Goal: Transaction & Acquisition: Purchase product/service

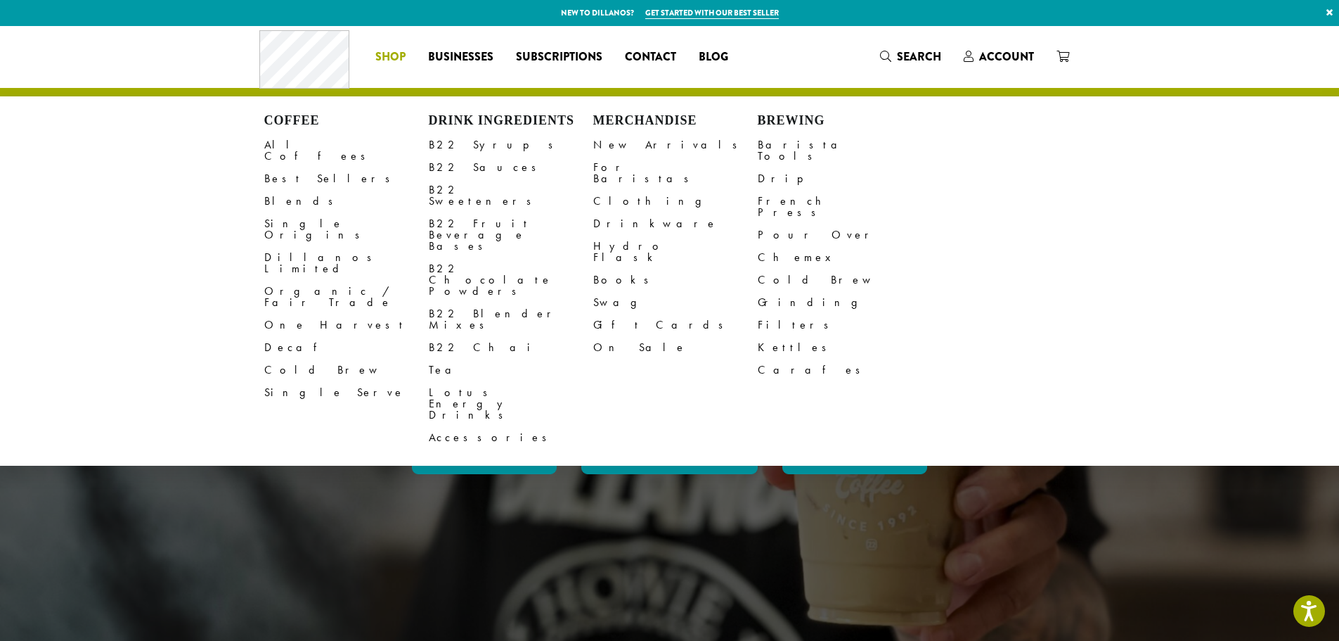
click at [386, 54] on li "Coffee All Coffees Best Sellers Blends Single Origins Dillanos Limited Organic …" at bounding box center [390, 57] width 53 height 22
click at [299, 314] on link "One Harvest" at bounding box center [346, 325] width 165 height 22
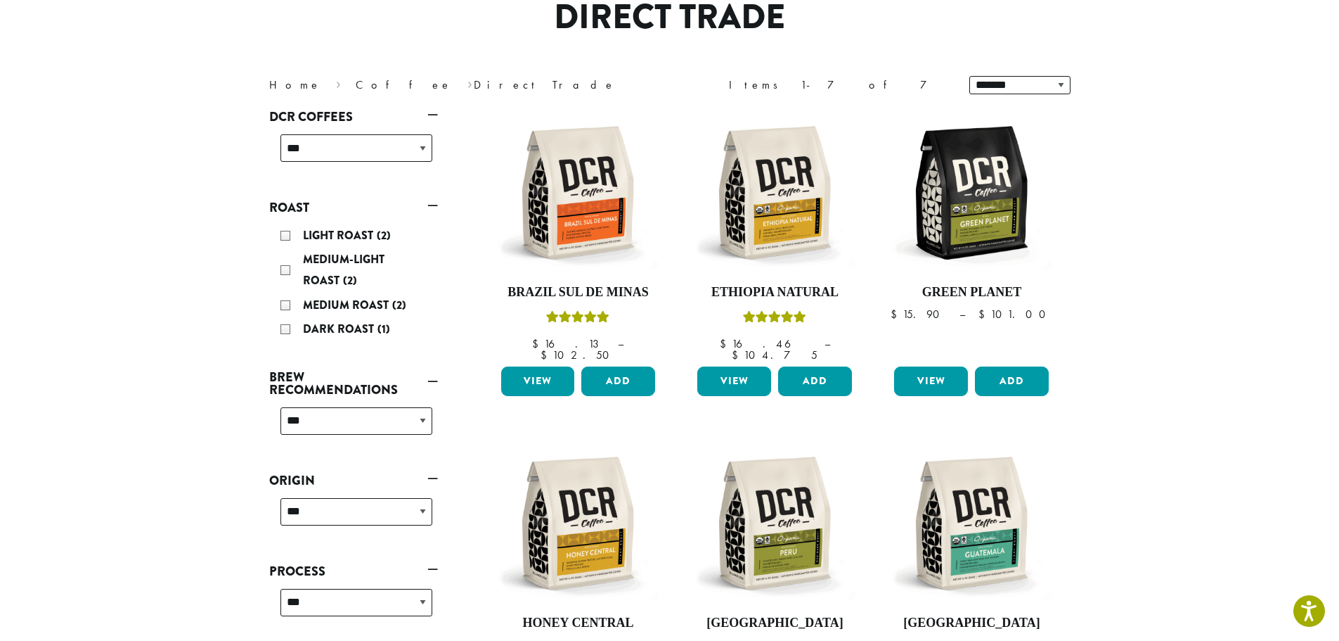
scroll to position [70, 0]
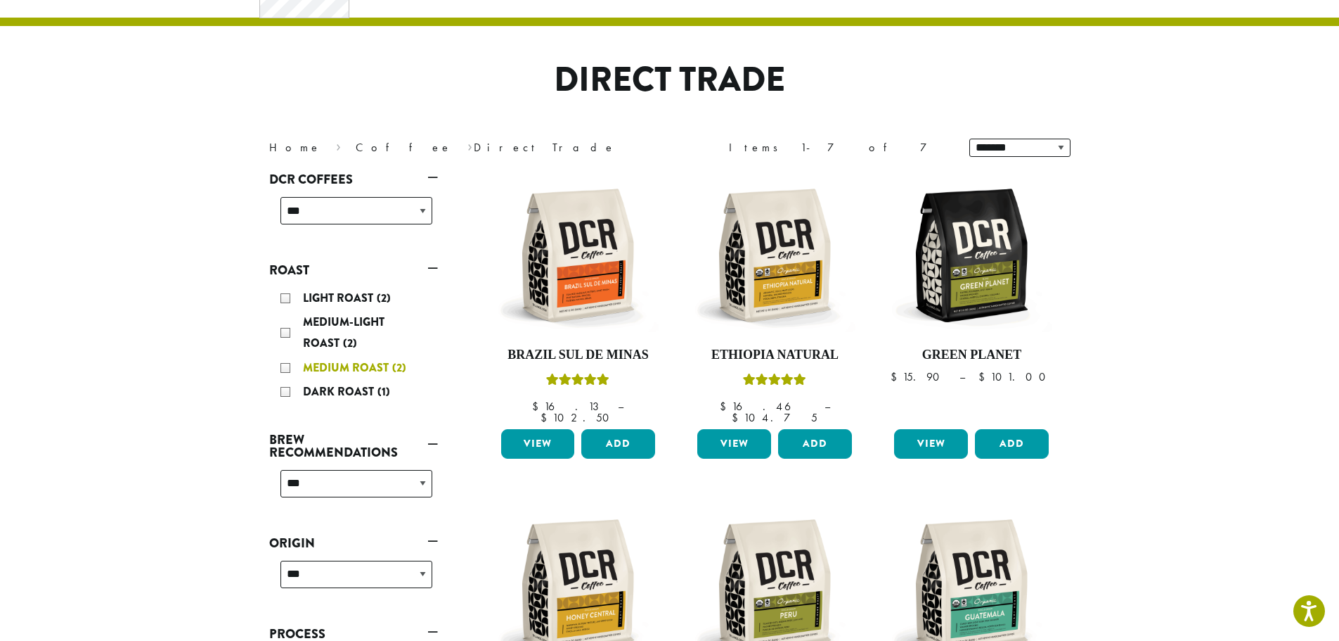
click at [291, 366] on div "Medium Roast (2)" at bounding box center [357, 367] width 152 height 21
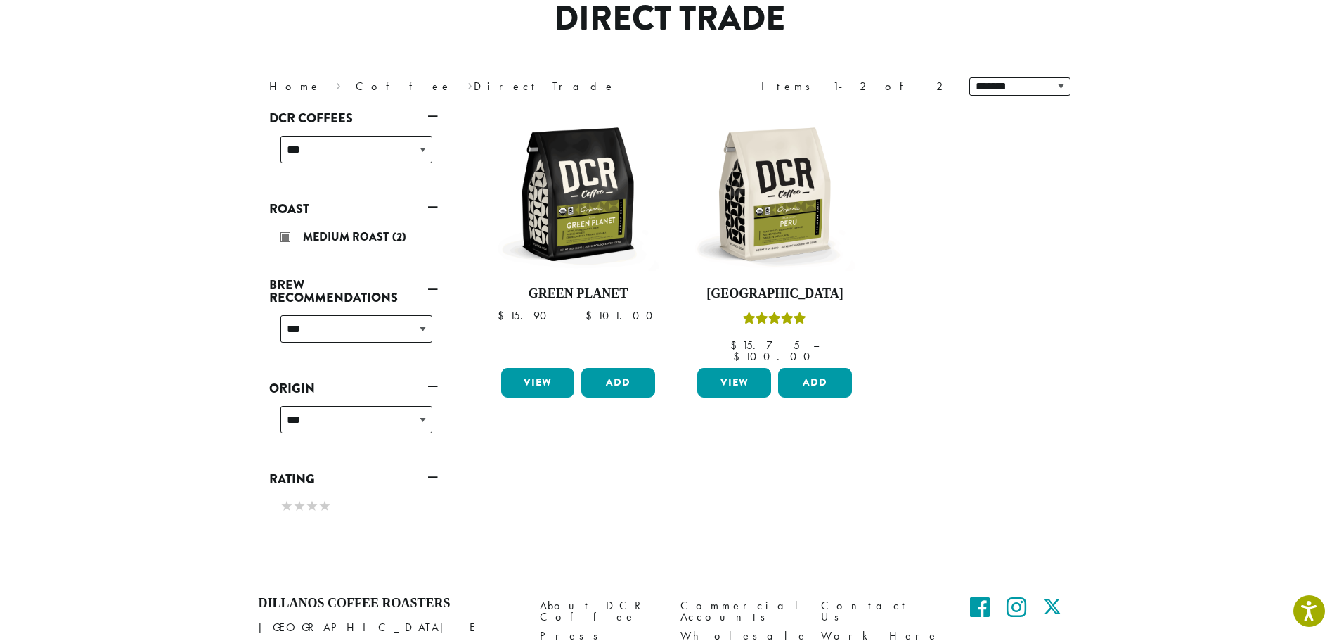
scroll to position [157, 0]
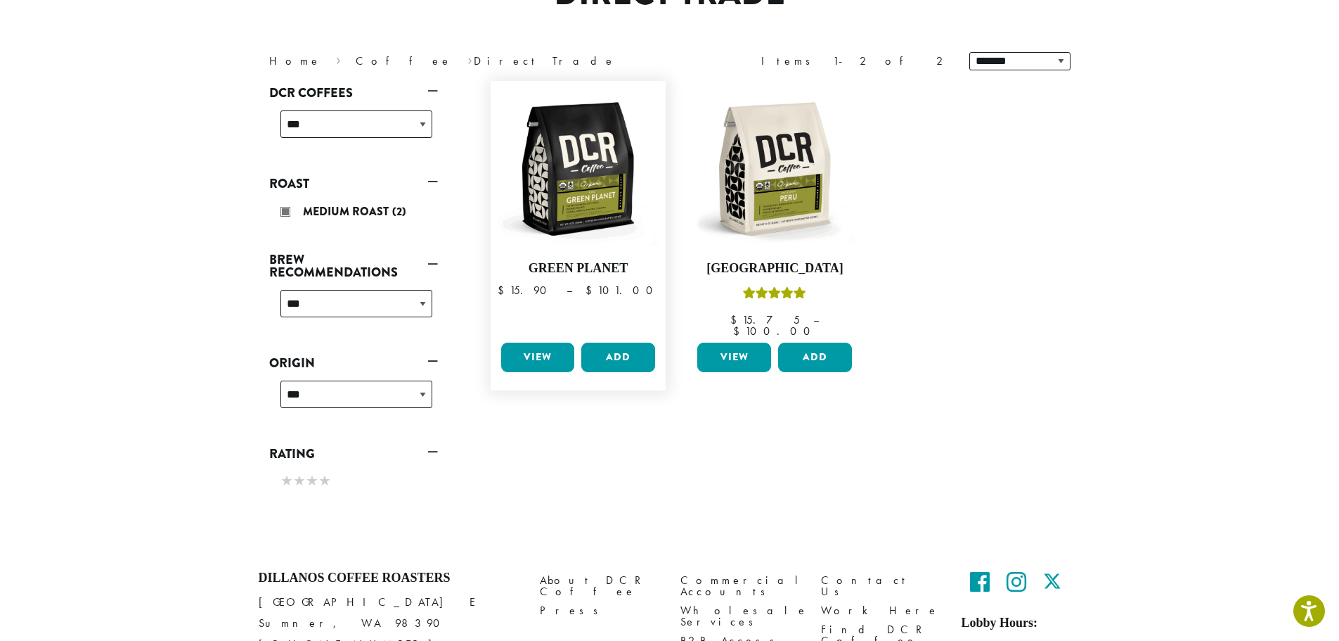
click at [523, 344] on link "View" at bounding box center [538, 357] width 74 height 30
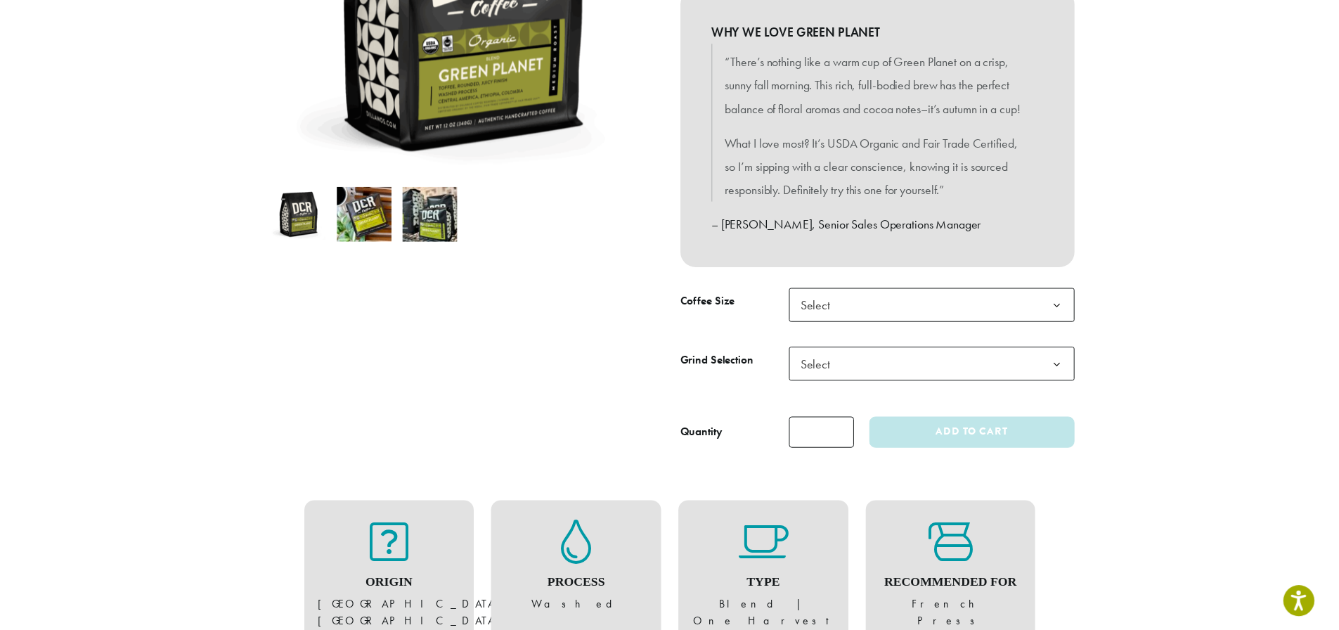
scroll to position [352, 0]
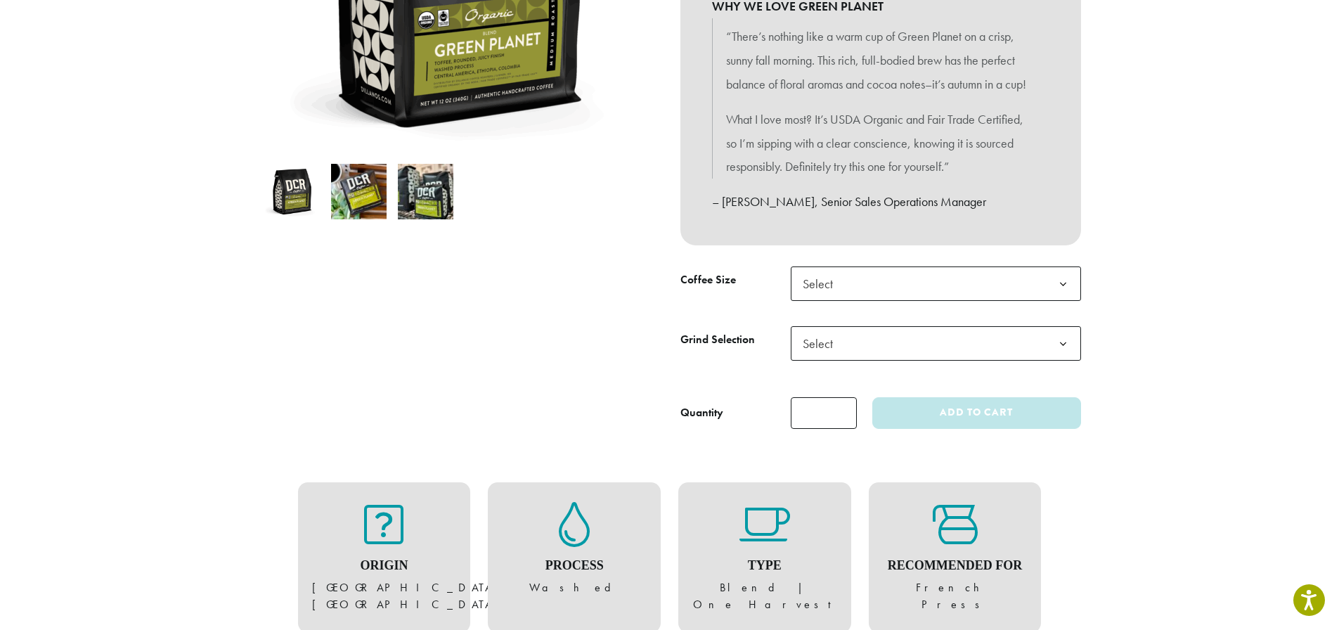
click at [1062, 302] on b at bounding box center [1063, 284] width 34 height 34
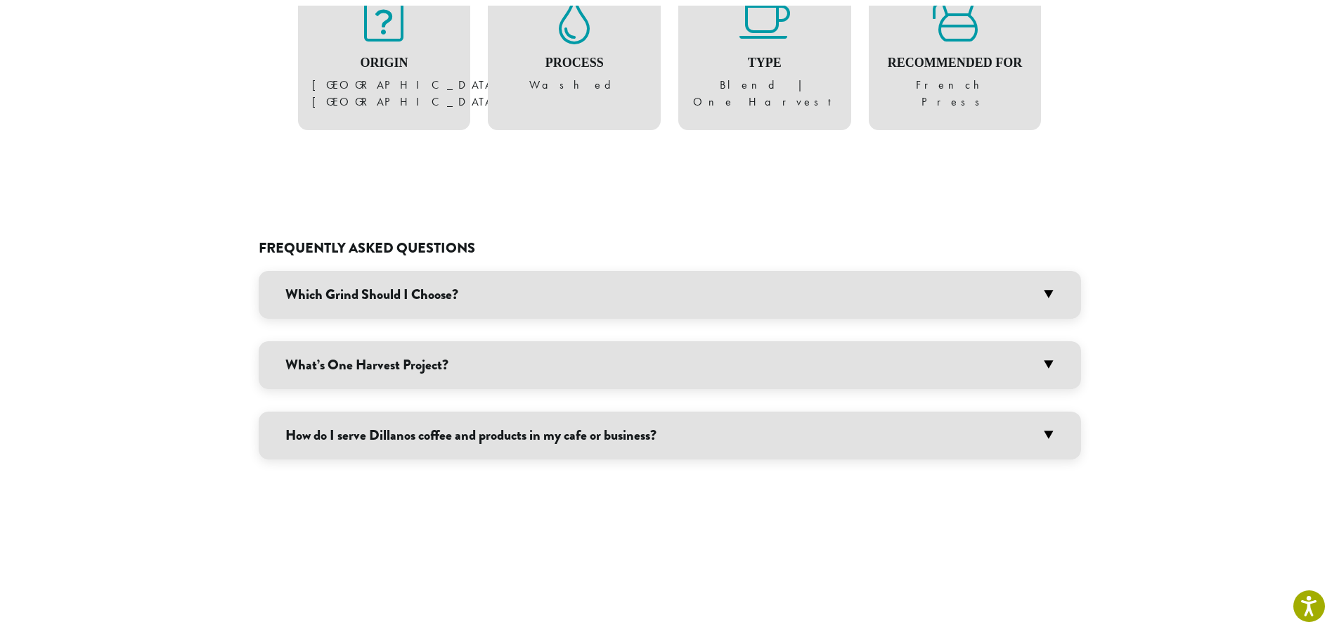
scroll to position [1055, 0]
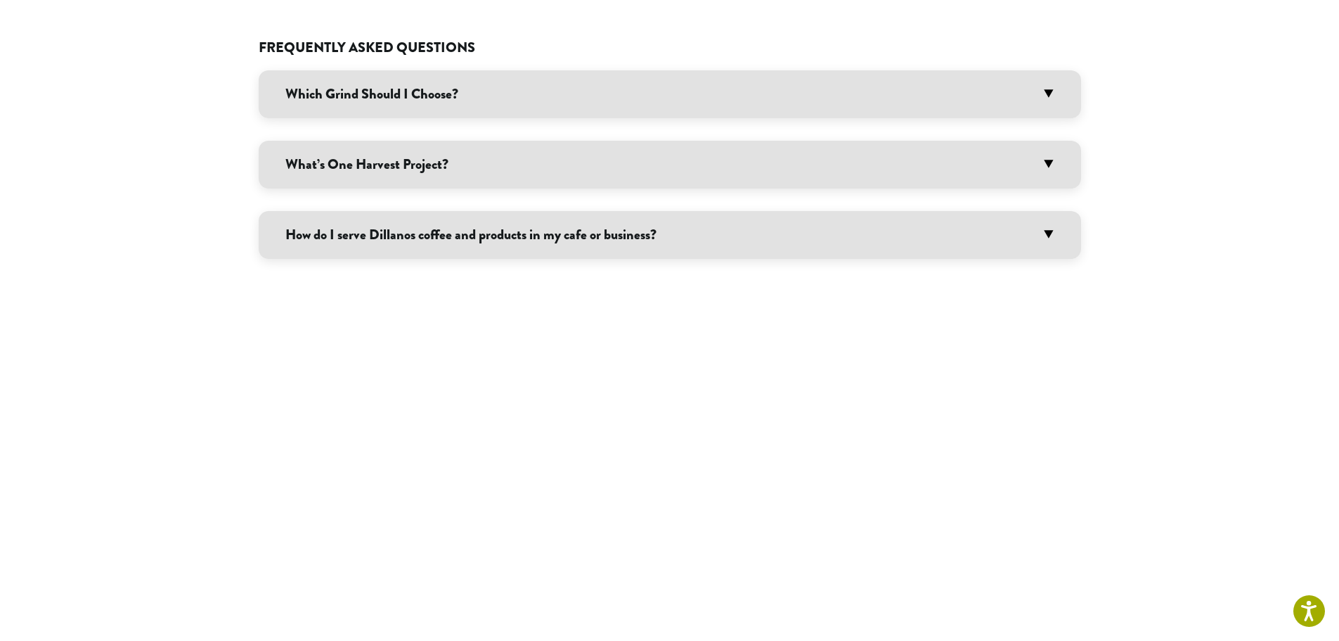
click at [1053, 105] on div "**********" at bounding box center [670, 8] width 844 height 2075
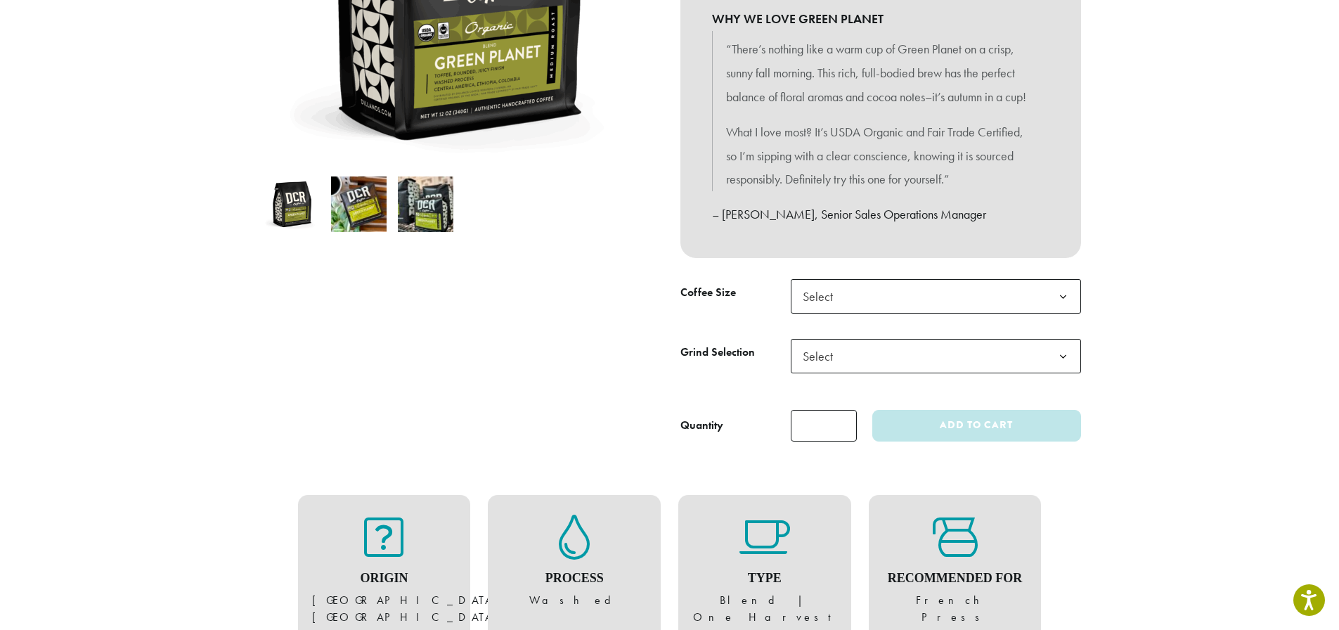
click at [1064, 374] on b at bounding box center [1063, 357] width 34 height 34
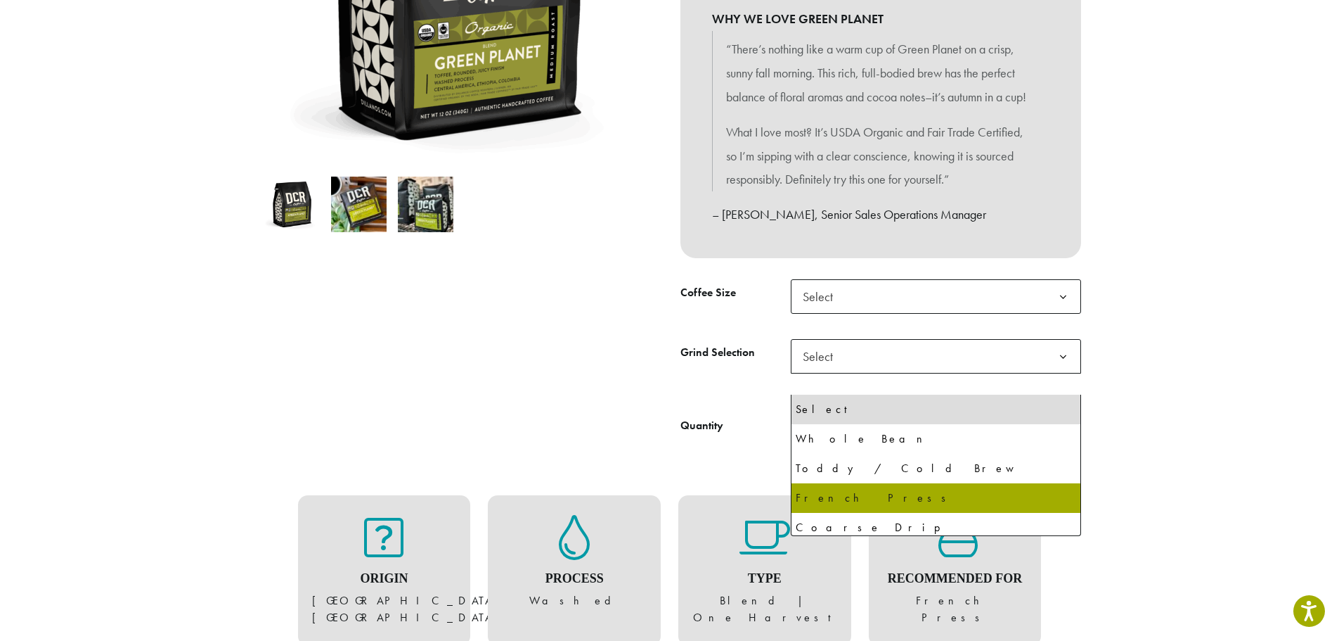
select select "**********"
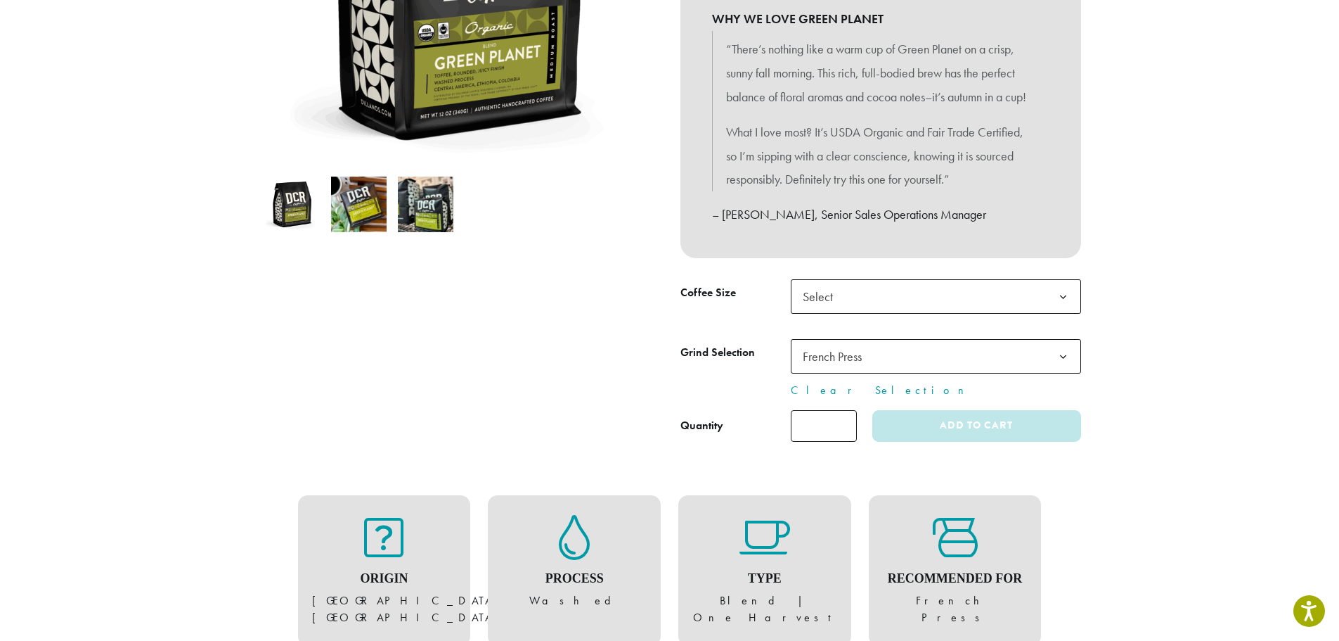
click at [1065, 314] on b at bounding box center [1063, 297] width 34 height 34
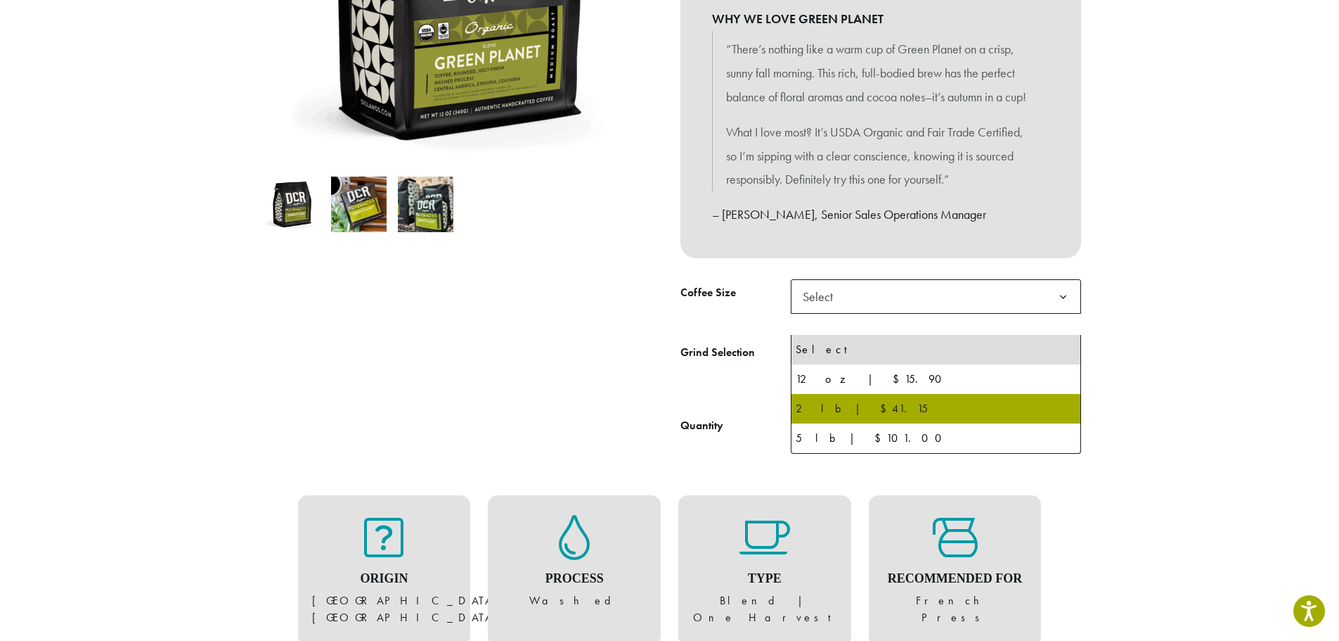
select select "**********"
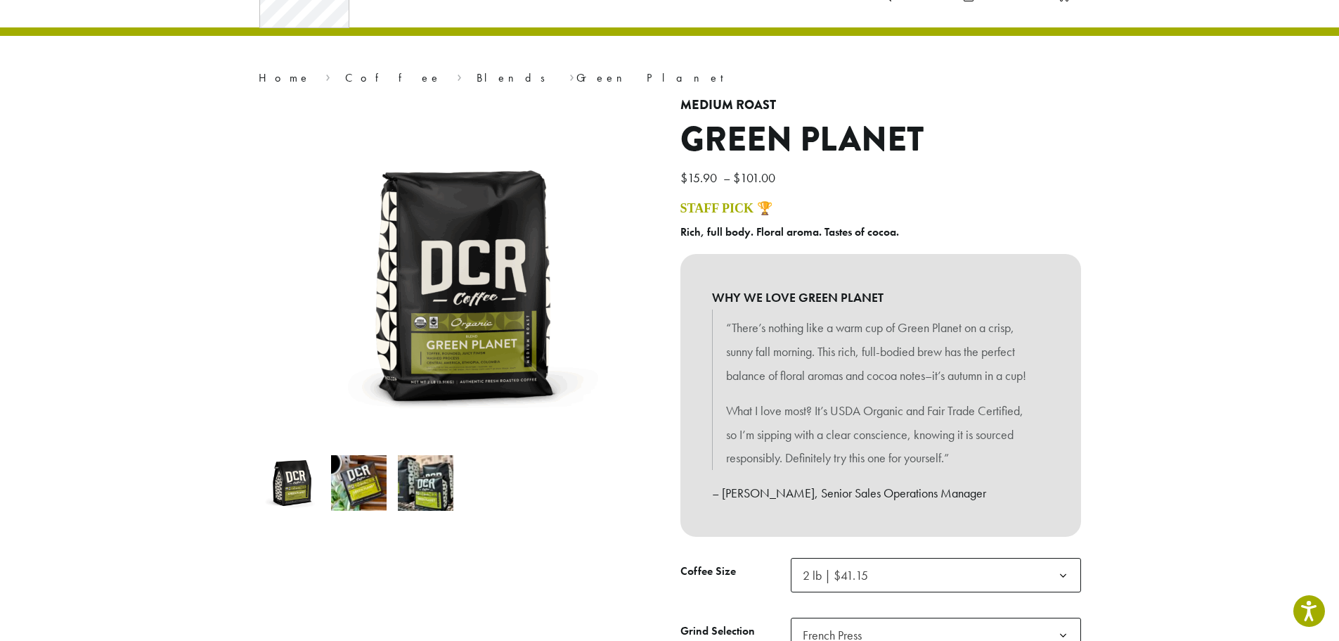
scroll to position [0, 0]
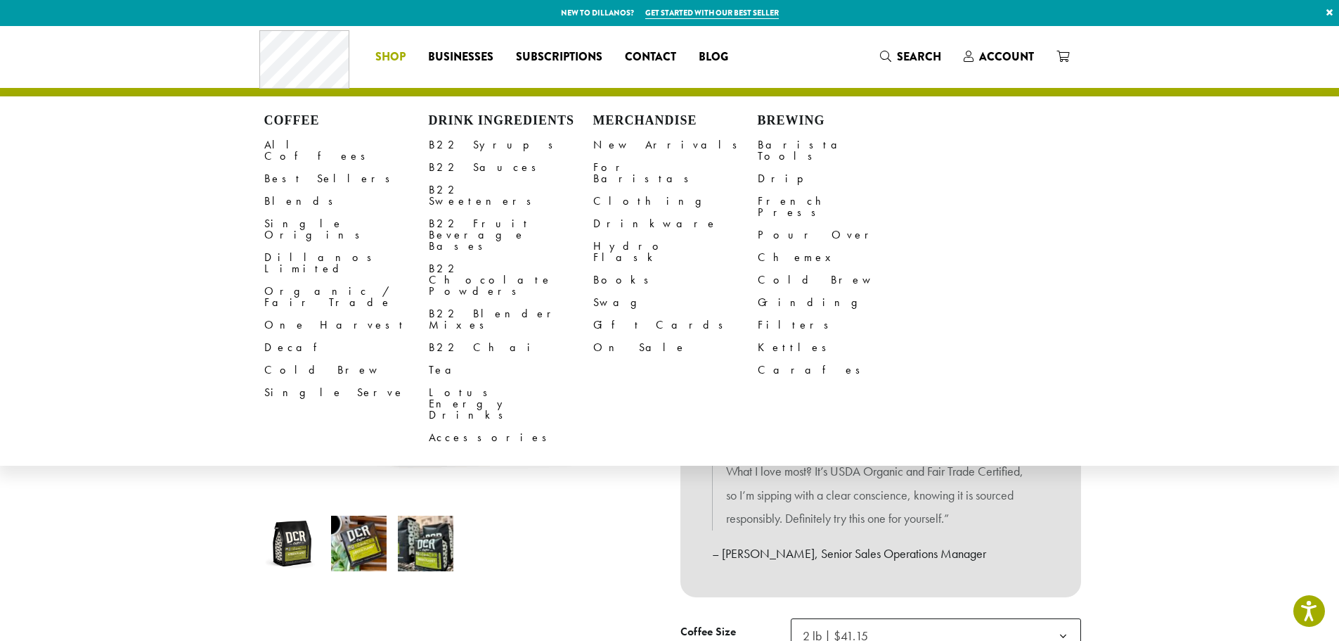
click at [392, 49] on li "Coffee All Coffees Best Sellers Blends Single Origins Dillanos Limited Organic …" at bounding box center [390, 57] width 53 height 22
click at [617, 291] on link "Swag" at bounding box center [675, 302] width 165 height 22
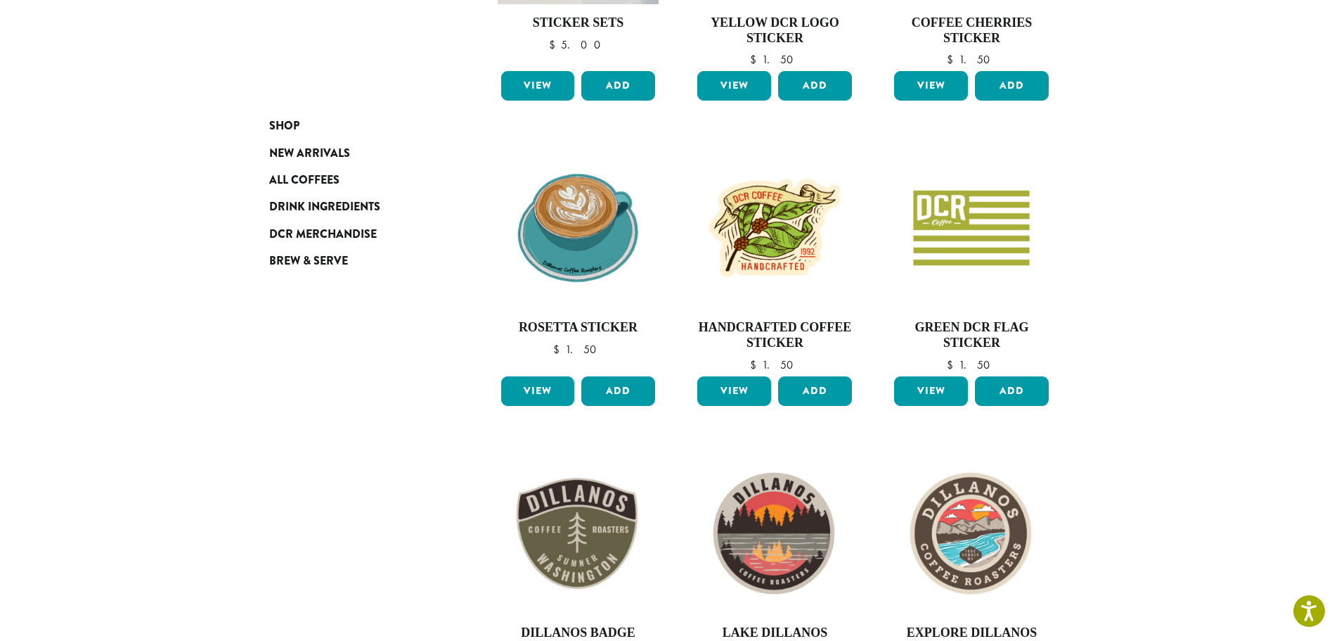
scroll to position [399, 0]
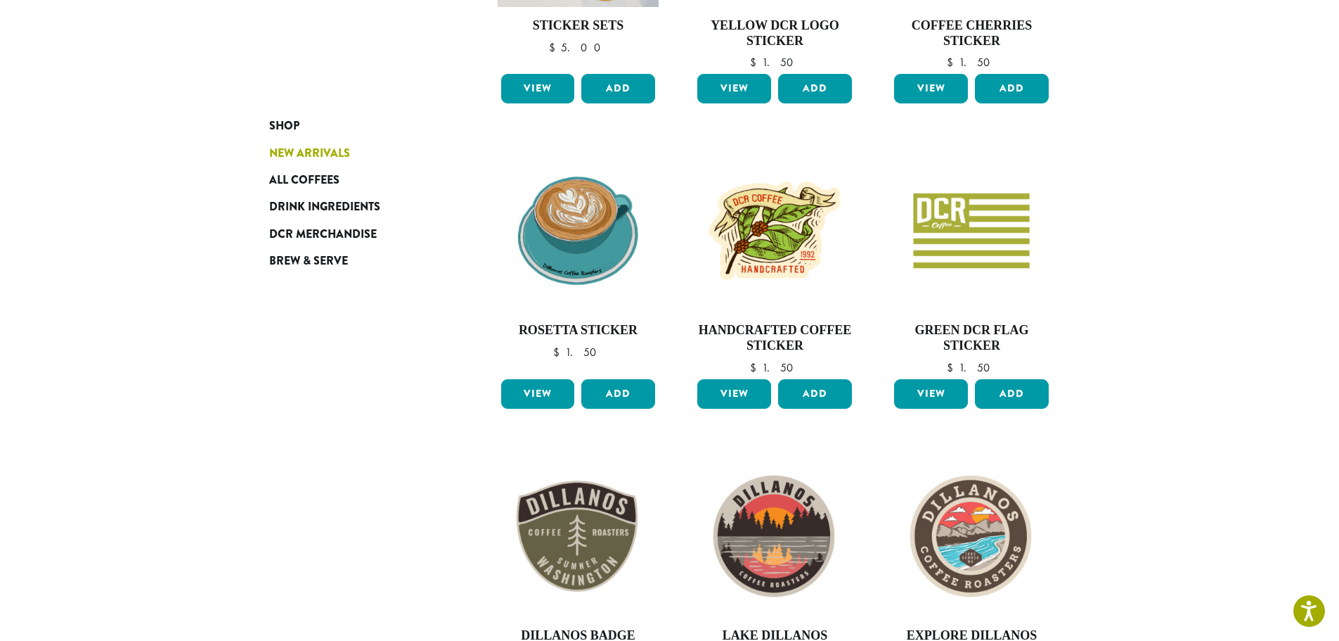
click at [316, 150] on span "New Arrivals" at bounding box center [309, 154] width 81 height 18
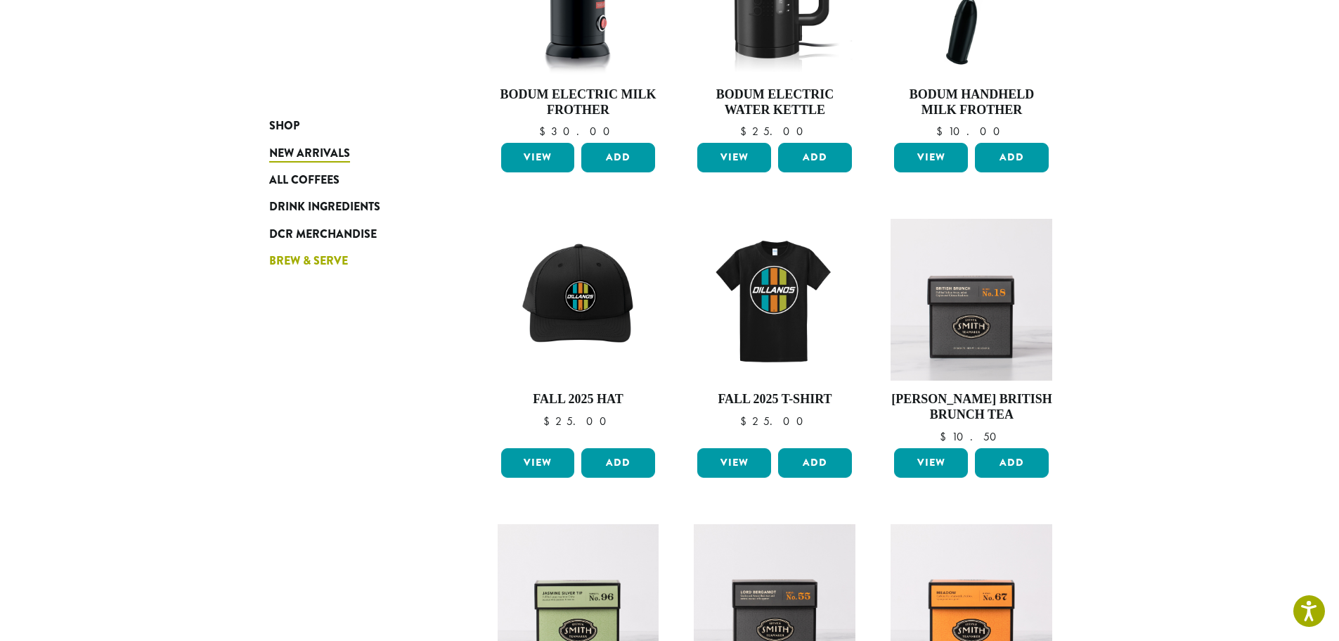
scroll to position [257, 0]
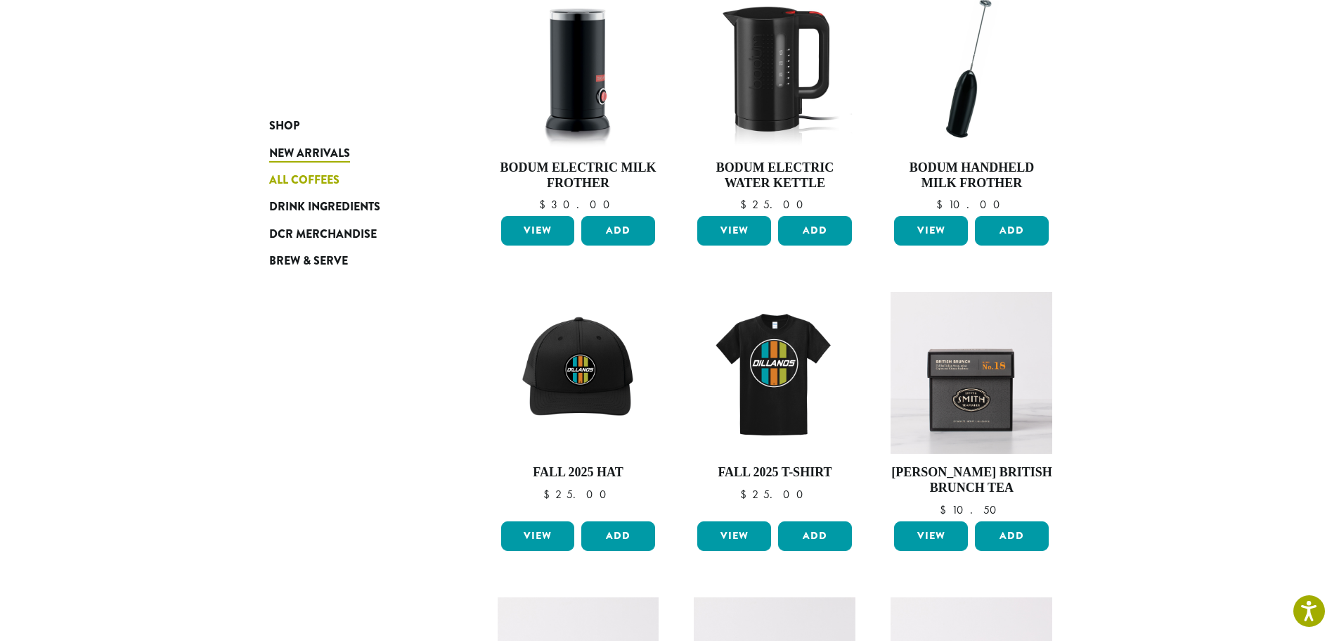
click at [309, 176] on span "All Coffees" at bounding box center [304, 181] width 70 height 18
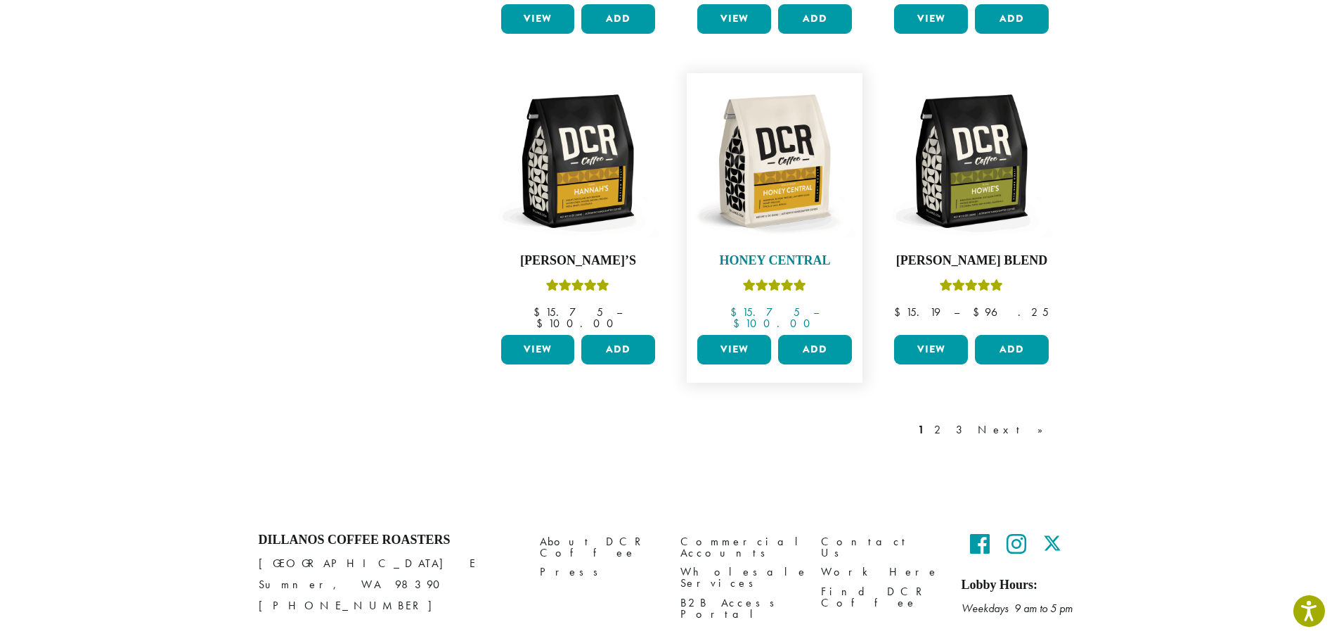
scroll to position [1160, 0]
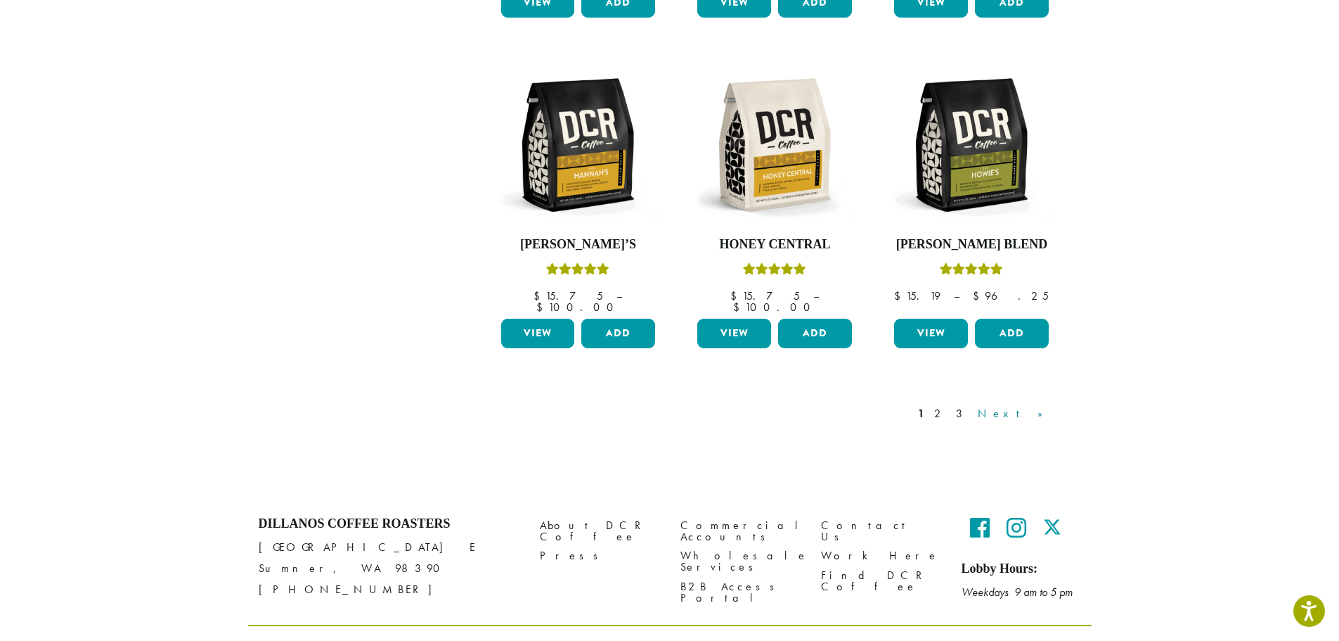
click at [1040, 405] on link "Next »" at bounding box center [1015, 413] width 81 height 17
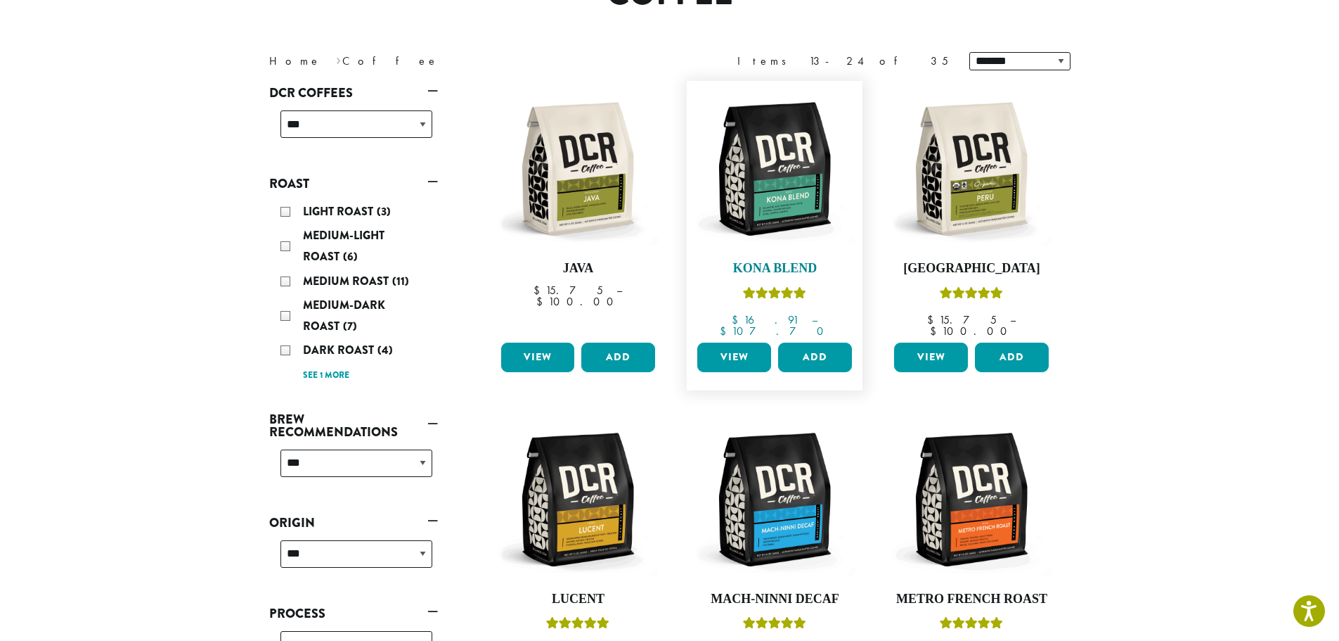
scroll to position [227, 0]
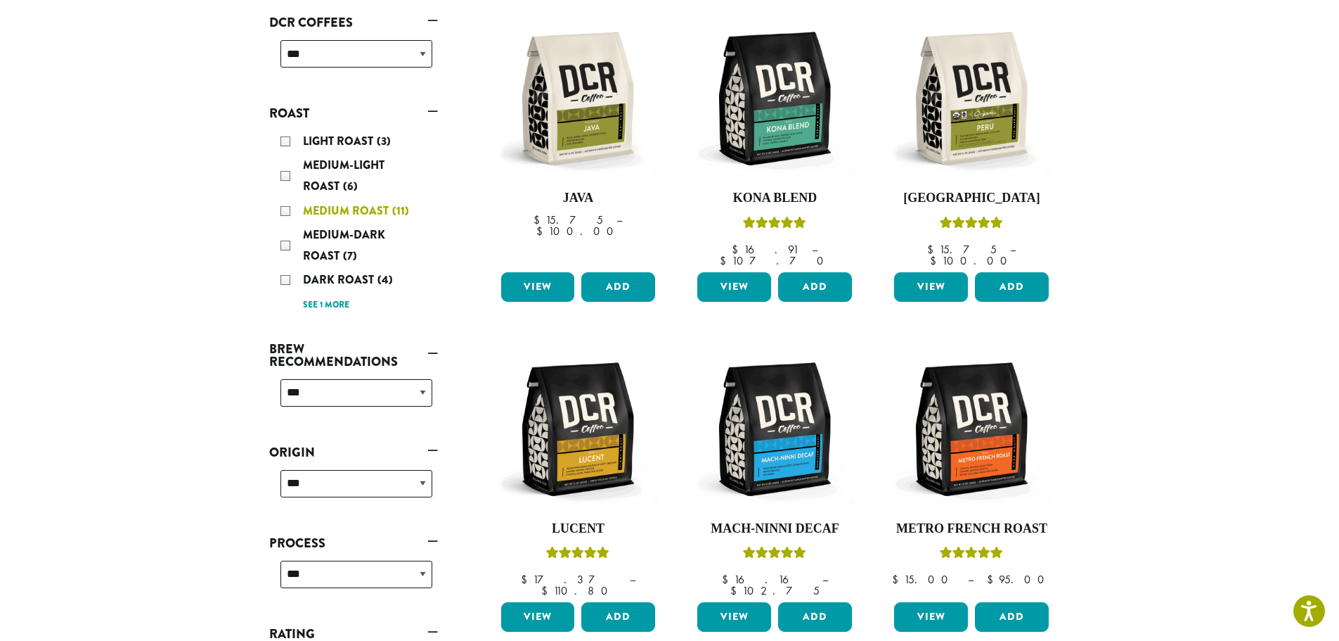
click at [294, 212] on div "Medium Roast (11)" at bounding box center [357, 210] width 152 height 21
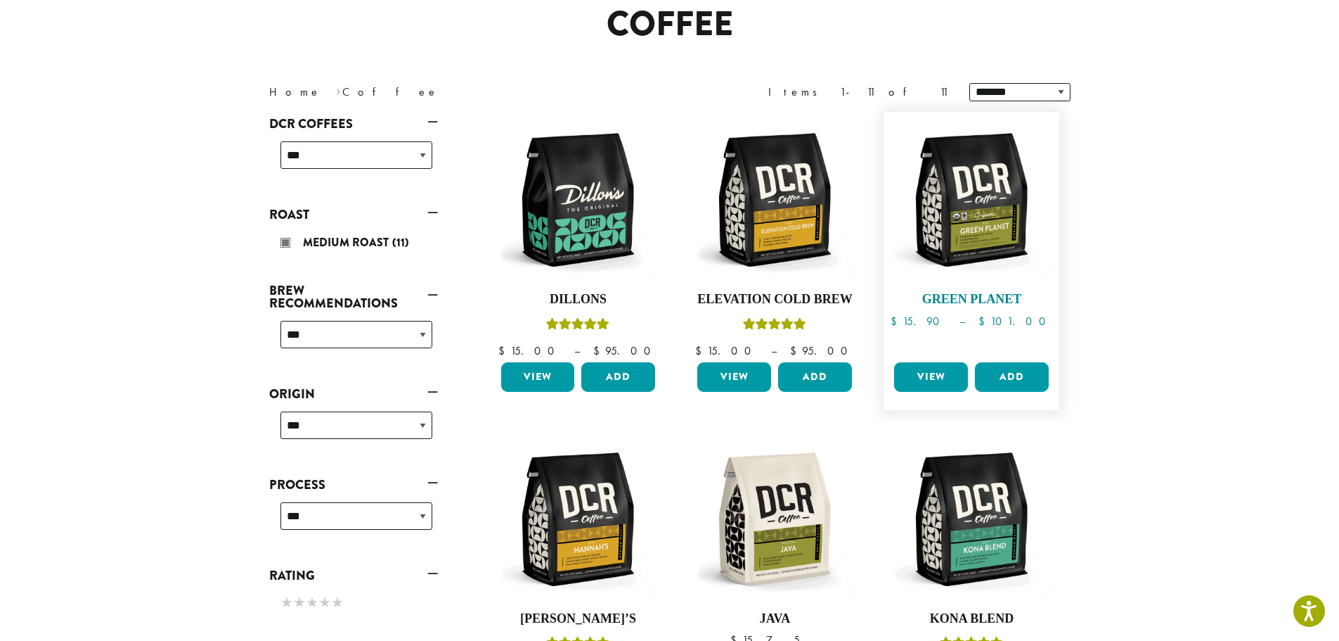
scroll to position [86, 0]
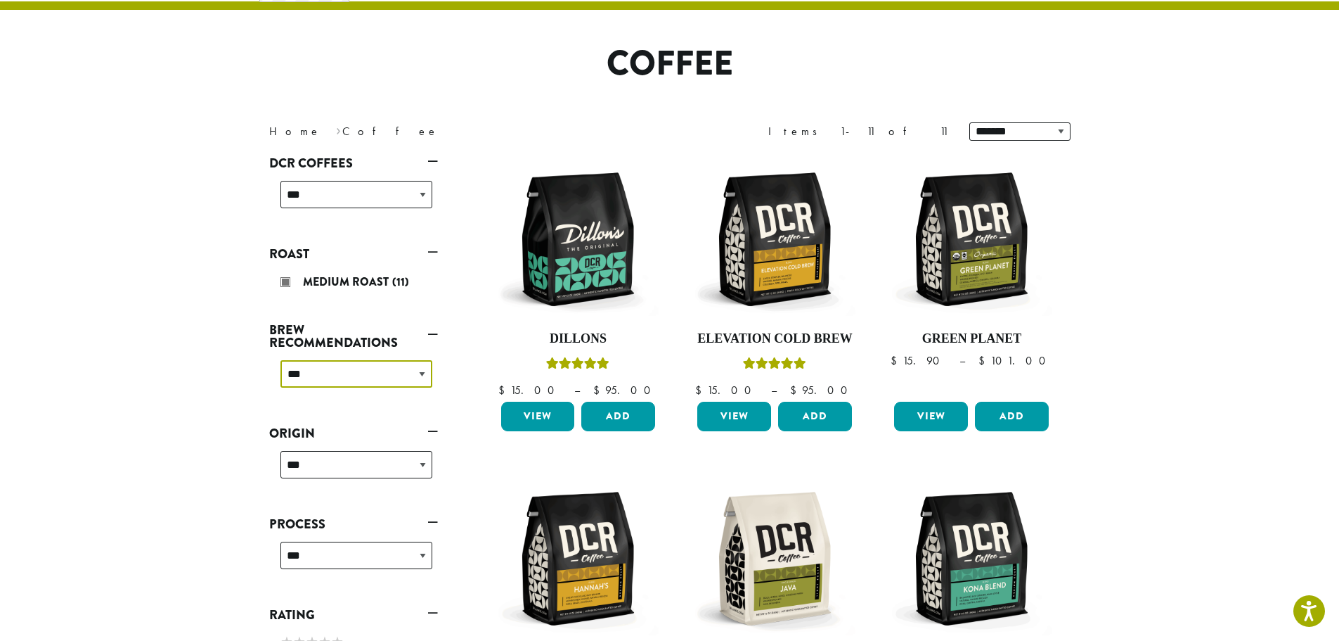
click at [420, 373] on select "**********" at bounding box center [357, 373] width 152 height 27
select select "**********"
click at [281, 360] on select "**********" at bounding box center [357, 373] width 152 height 27
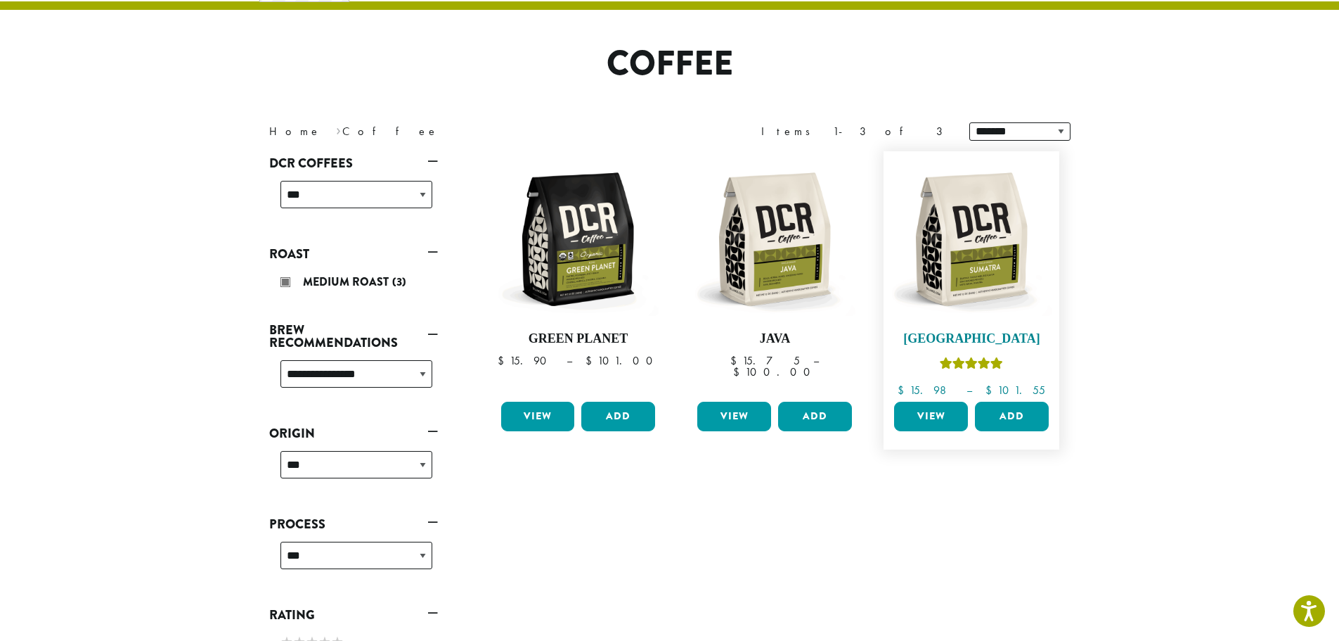
click at [989, 264] on img at bounding box center [972, 239] width 162 height 162
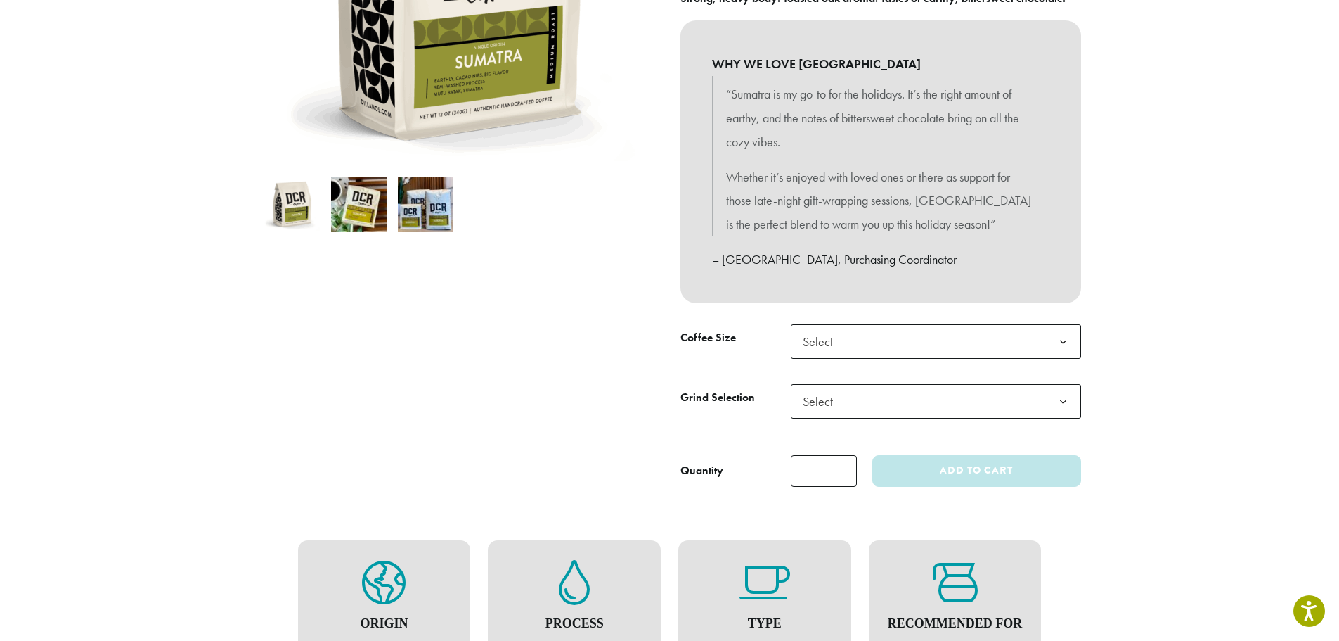
scroll to position [422, 0]
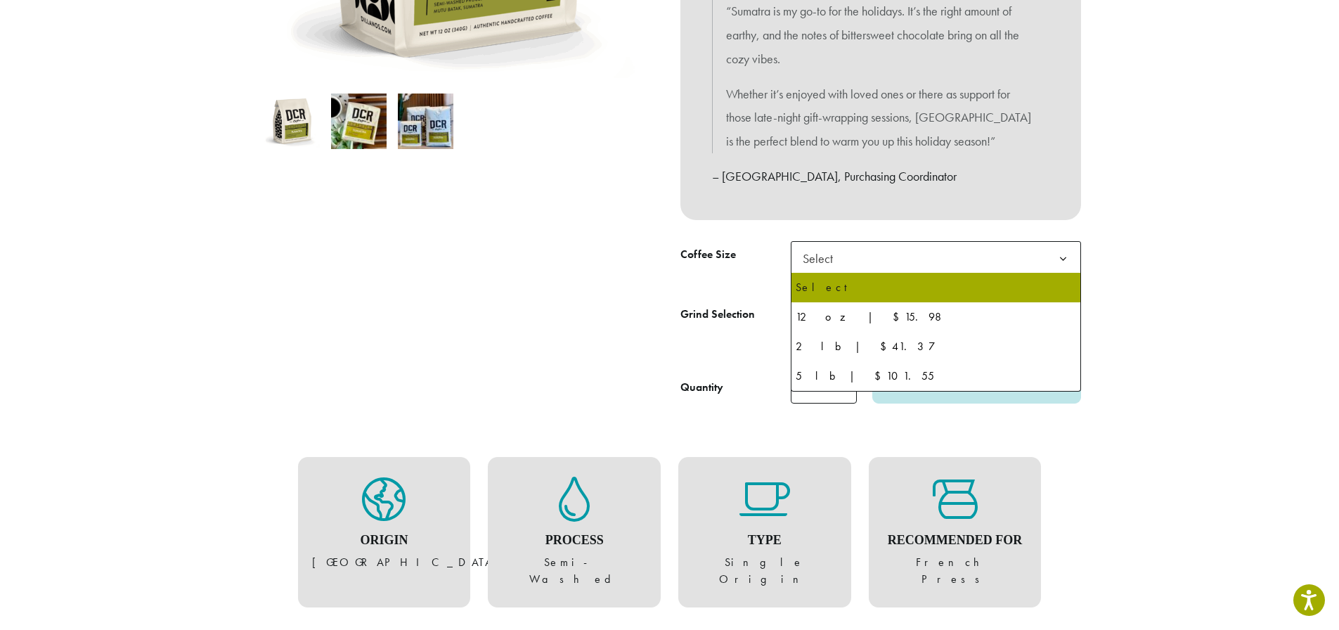
click at [1055, 262] on b at bounding box center [1063, 259] width 34 height 34
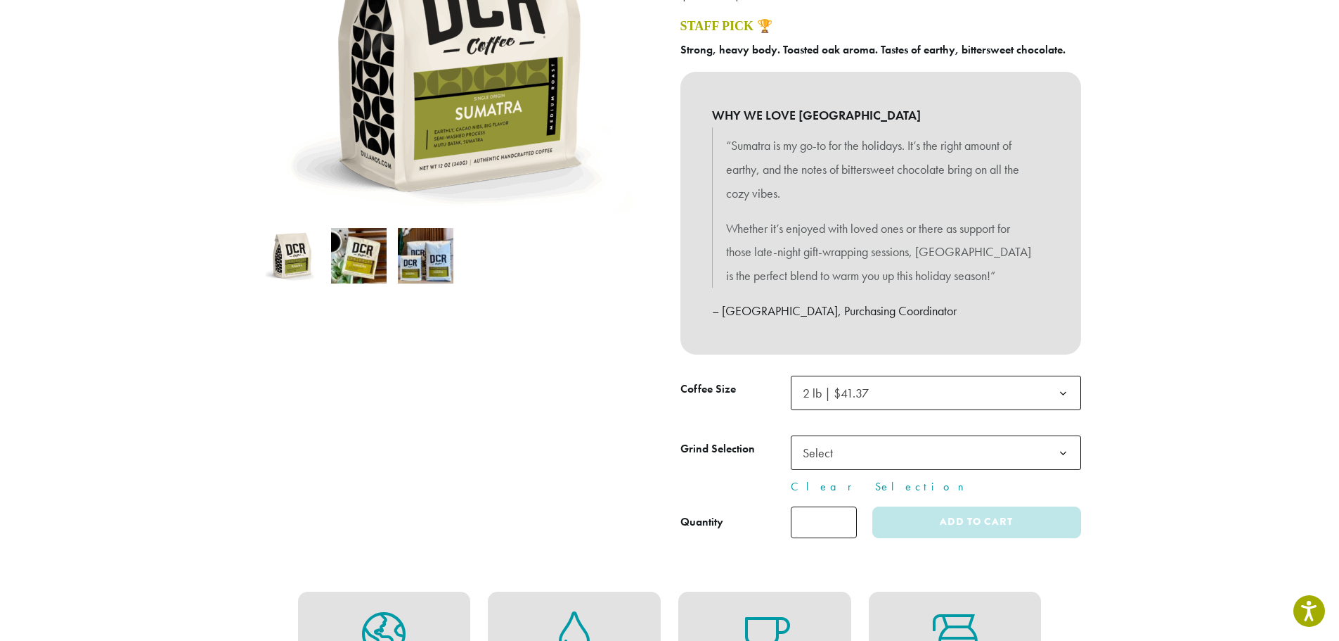
scroll to position [352, 0]
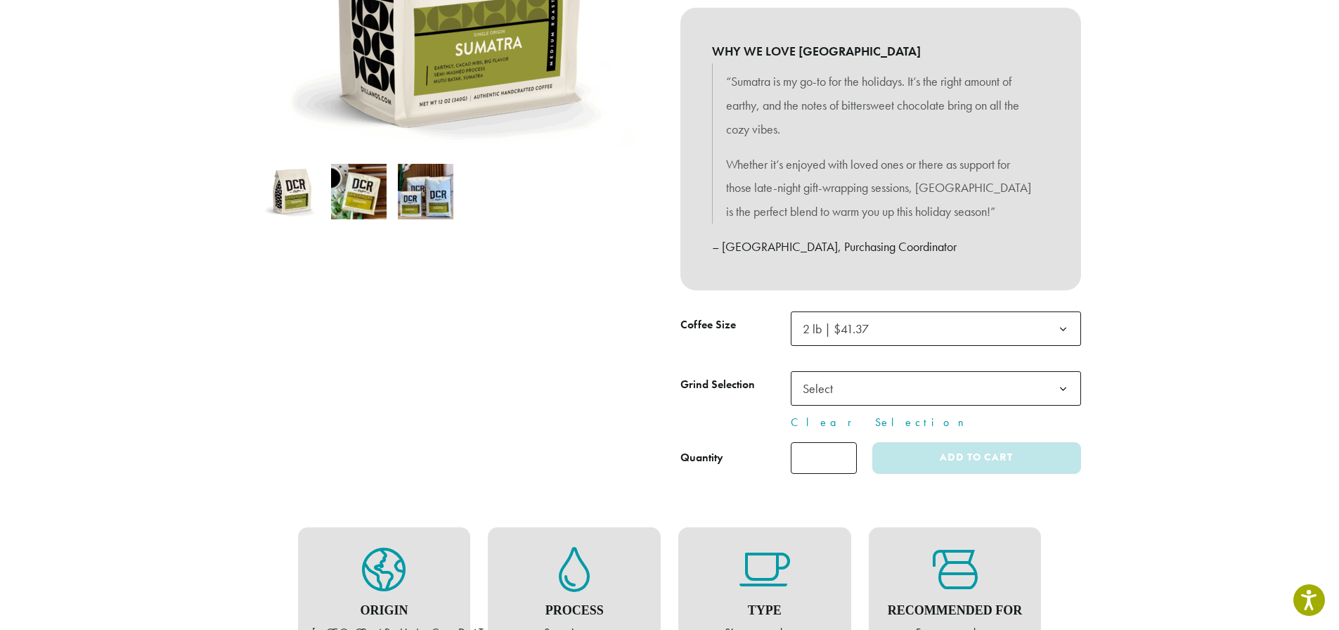
click at [1061, 385] on b at bounding box center [1063, 389] width 34 height 34
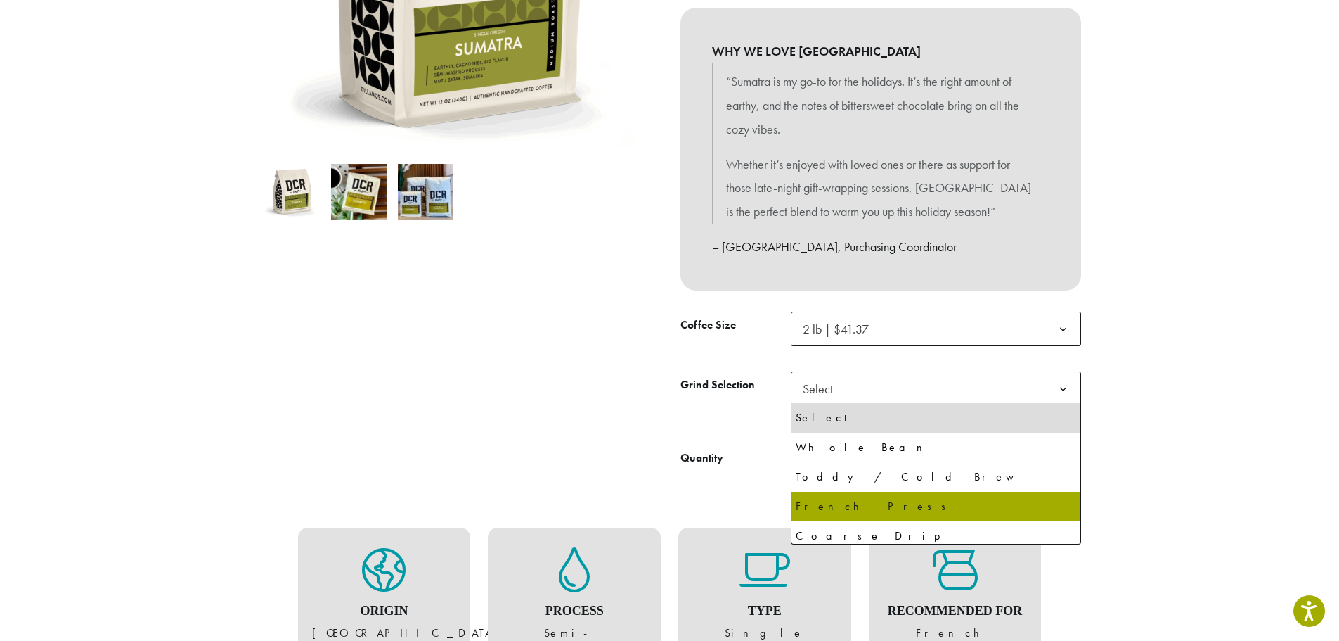
select select "**********"
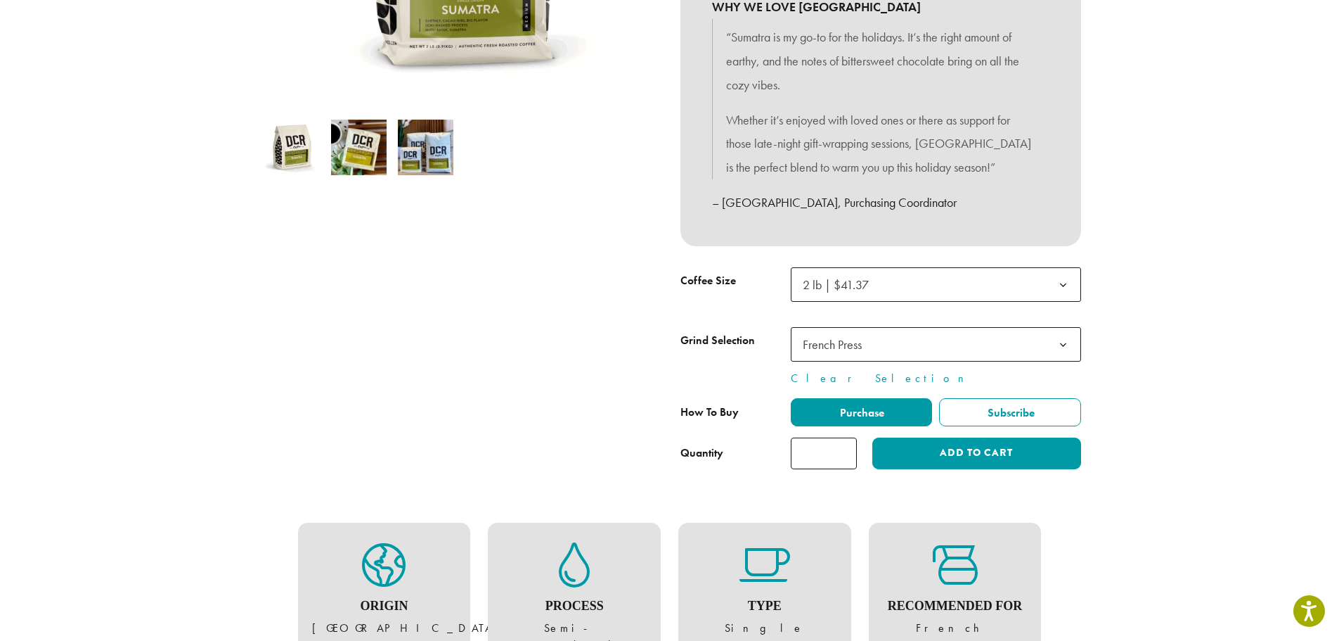
scroll to position [492, 0]
